Goal: Task Accomplishment & Management: Manage account settings

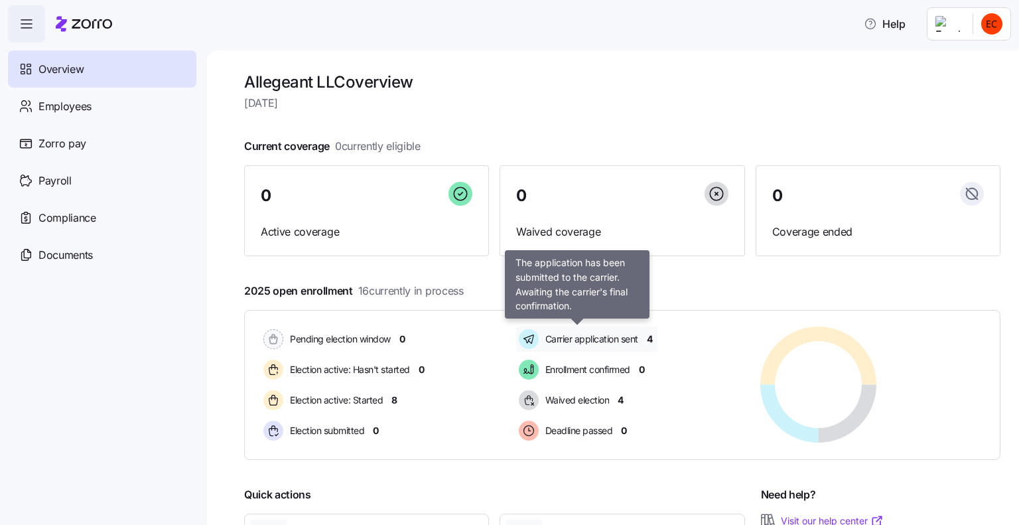
click at [573, 344] on span "Carrier application sent" at bounding box center [589, 338] width 97 height 13
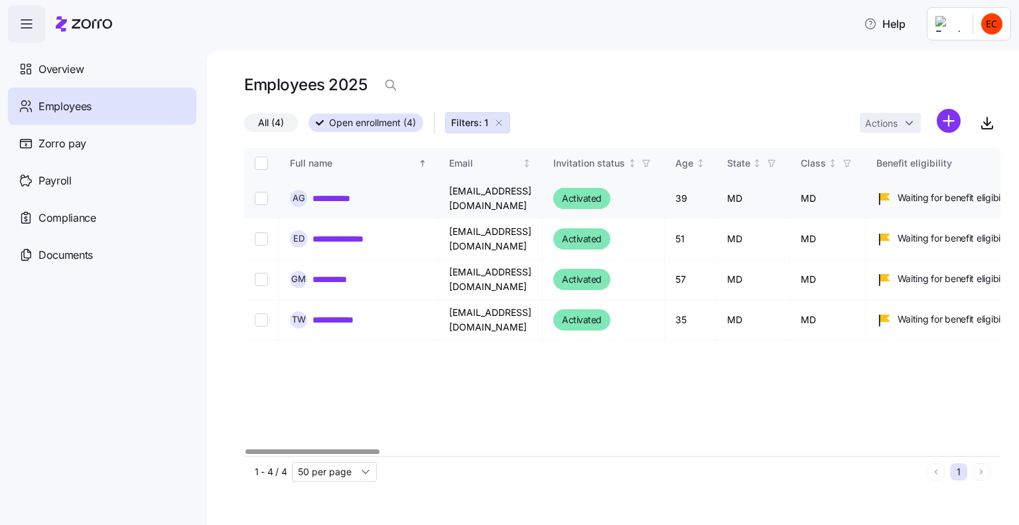
click at [340, 196] on link "**********" at bounding box center [337, 198] width 50 height 13
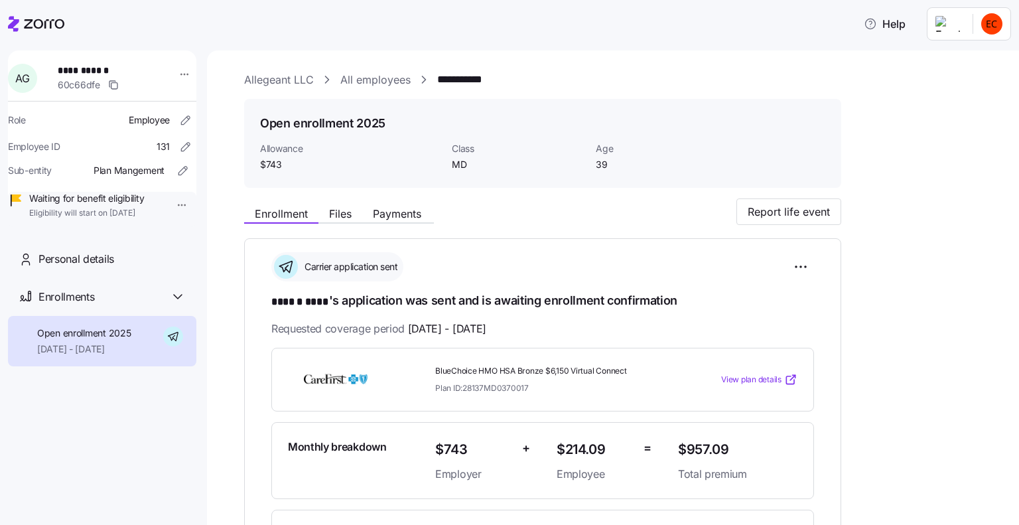
click at [746, 379] on span "View plan details" at bounding box center [751, 379] width 60 height 13
click at [182, 25] on div "Help" at bounding box center [509, 23] width 1003 height 37
click at [552, 259] on div "Carrier application sent" at bounding box center [542, 266] width 543 height 29
click at [14, 23] on icon at bounding box center [13, 23] width 11 height 15
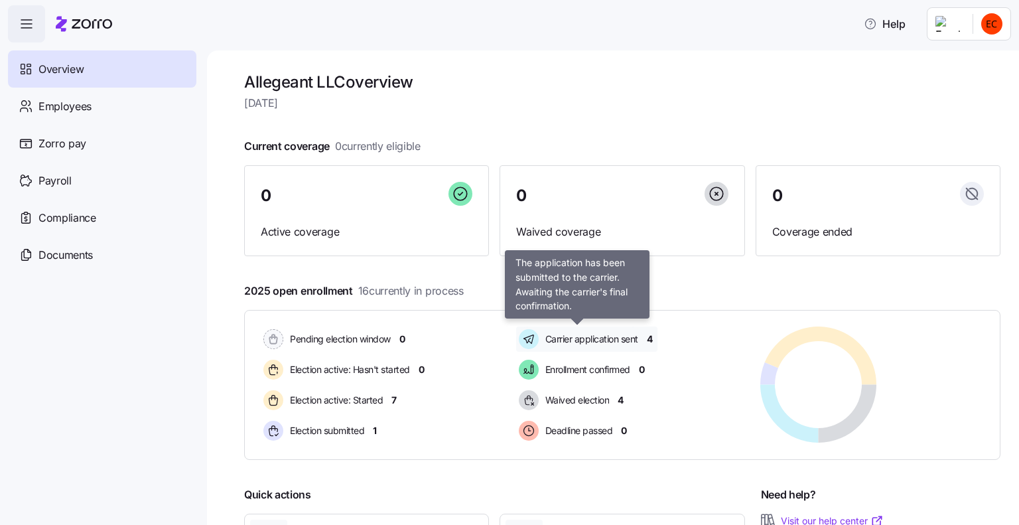
click at [586, 340] on span "Carrier application sent" at bounding box center [589, 338] width 97 height 13
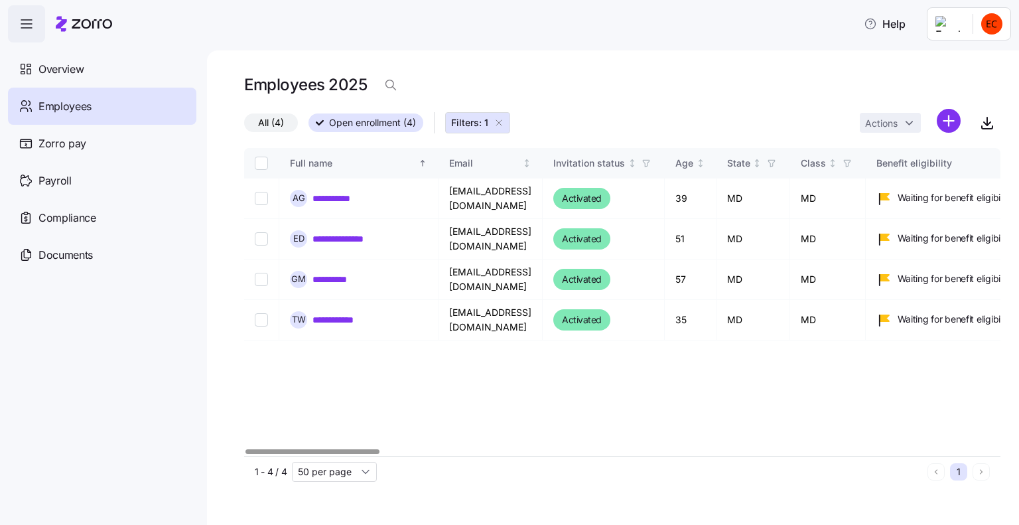
click at [23, 23] on icon "button" at bounding box center [27, 24] width 16 height 16
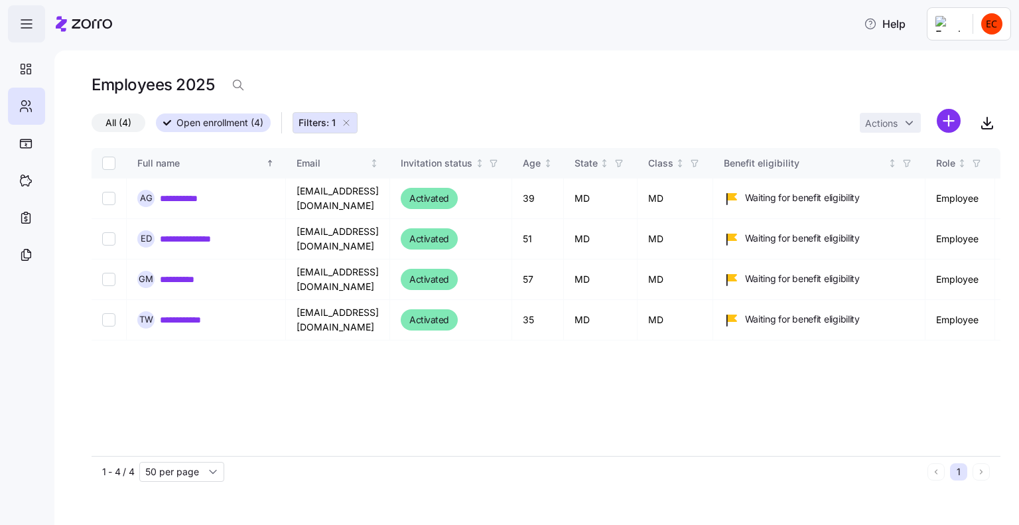
click at [23, 21] on icon "button" at bounding box center [27, 24] width 16 height 16
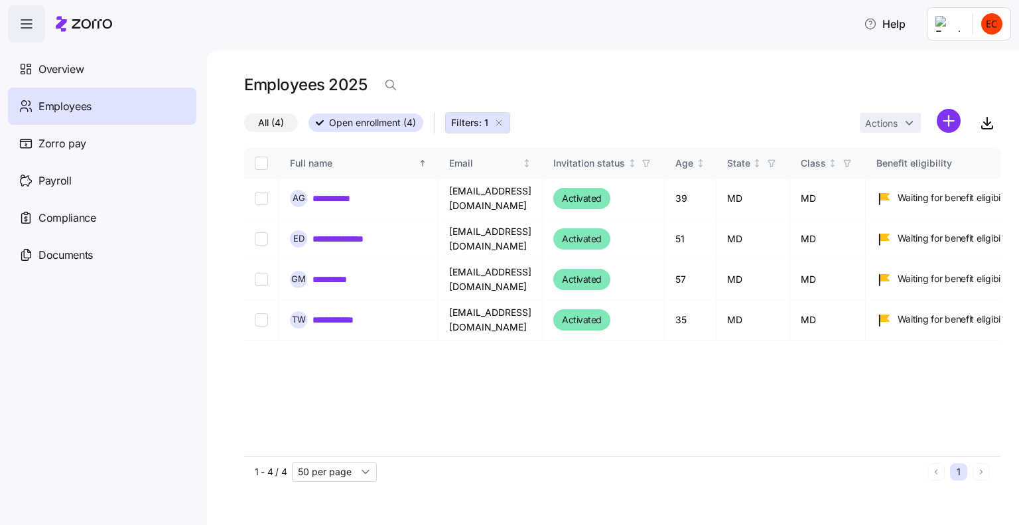
click at [19, 15] on span "button" at bounding box center [27, 24] width 36 height 36
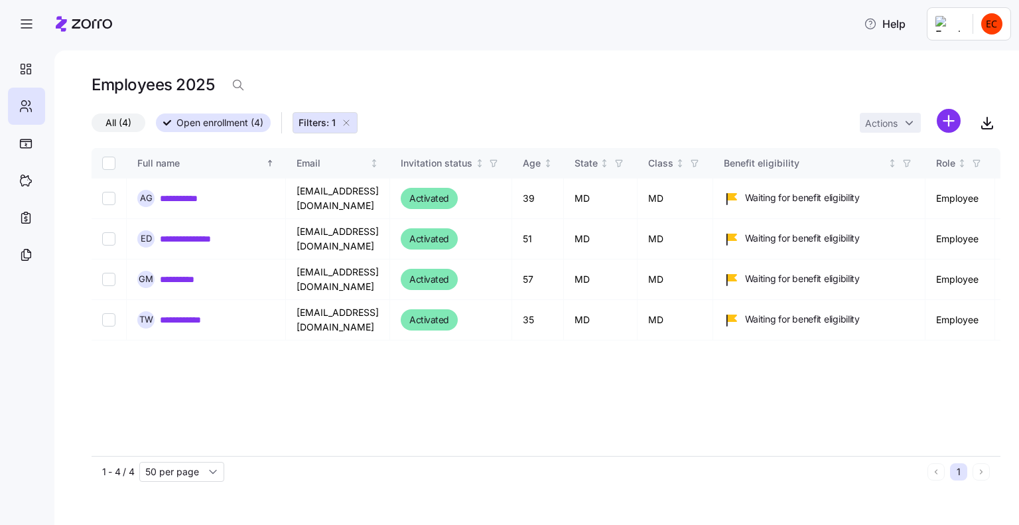
click at [347, 123] on icon "button" at bounding box center [346, 122] width 11 height 11
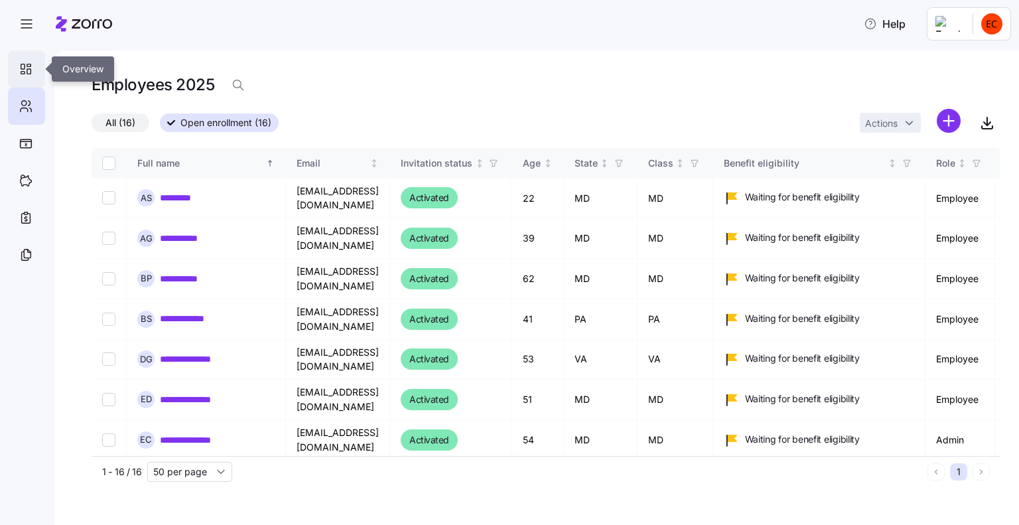
click at [24, 66] on icon at bounding box center [23, 66] width 4 height 5
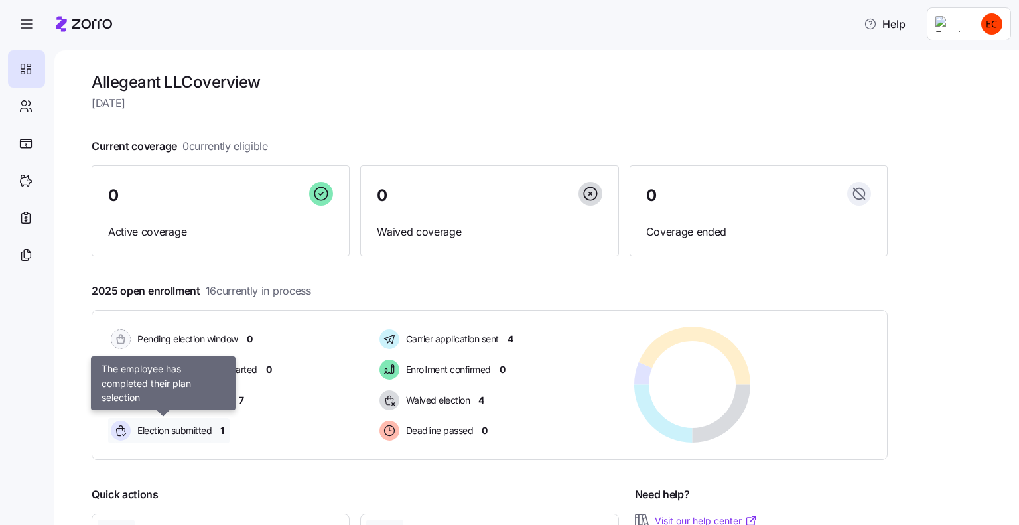
click at [188, 434] on span "Election submitted" at bounding box center [172, 430] width 78 height 13
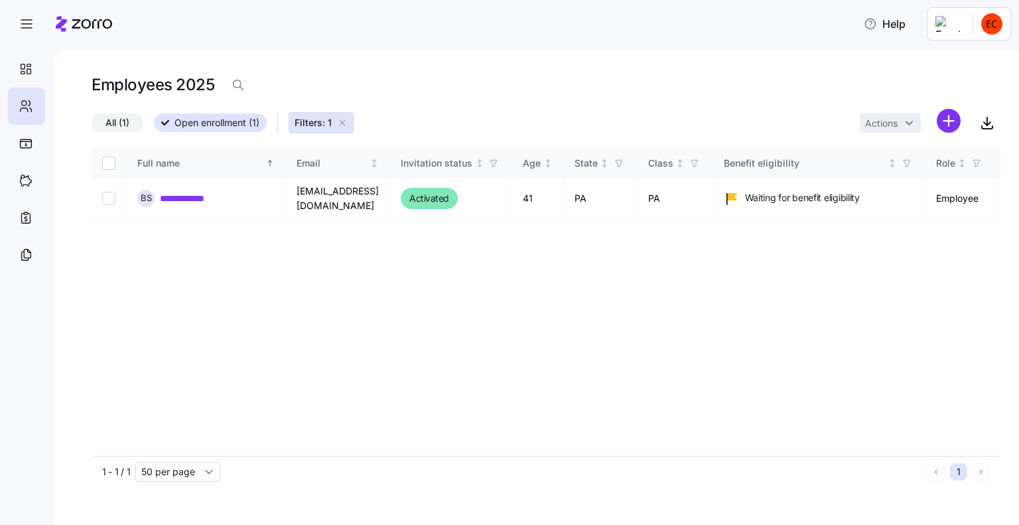
click at [994, 27] on html "**********" at bounding box center [509, 258] width 1019 height 517
click at [964, 133] on div "Log out" at bounding box center [956, 134] width 98 height 21
